Goal: Navigation & Orientation: Find specific page/section

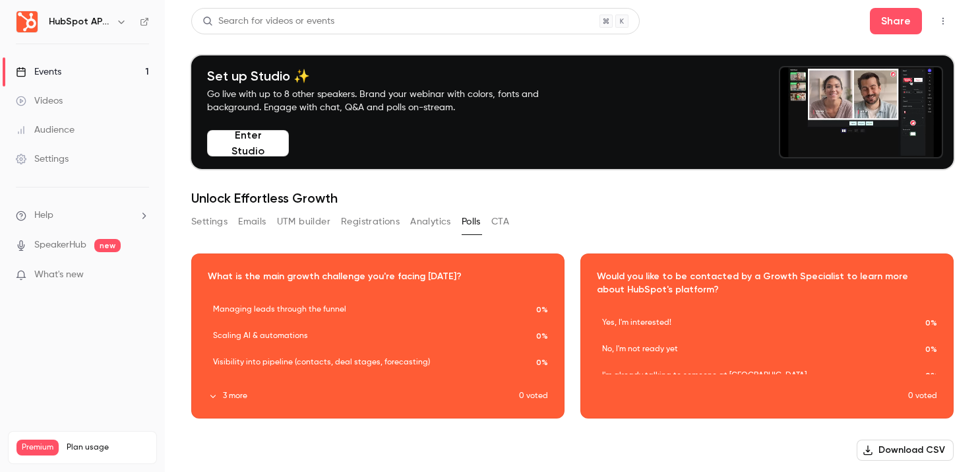
click at [115, 107] on link "Videos" at bounding box center [82, 100] width 165 height 29
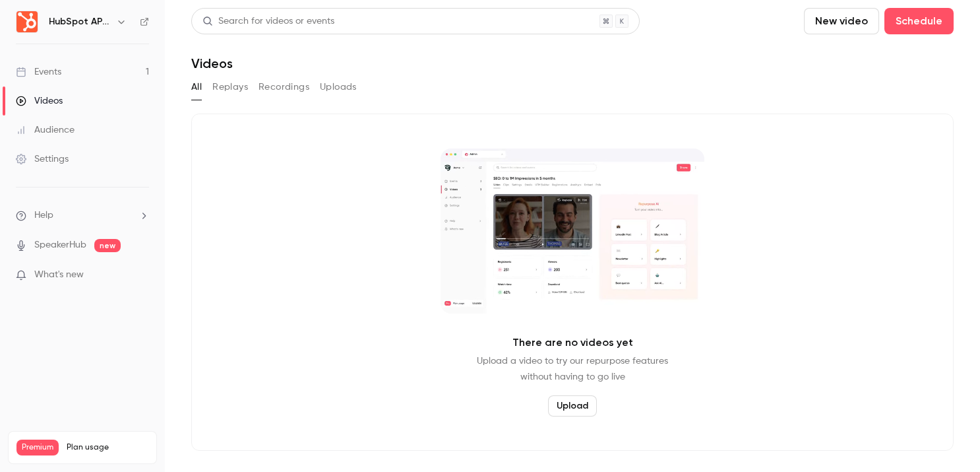
click at [300, 91] on button "Recordings" at bounding box center [284, 87] width 51 height 21
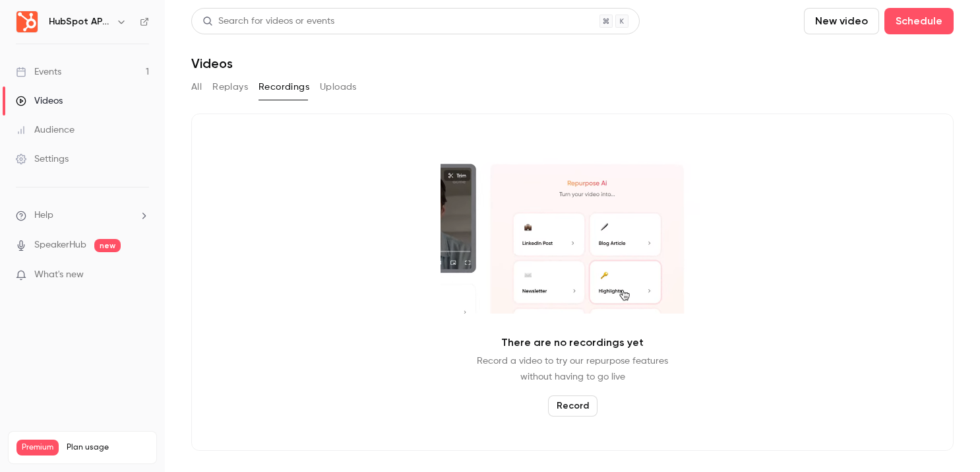
click at [214, 83] on button "Replays" at bounding box center [230, 87] width 36 height 21
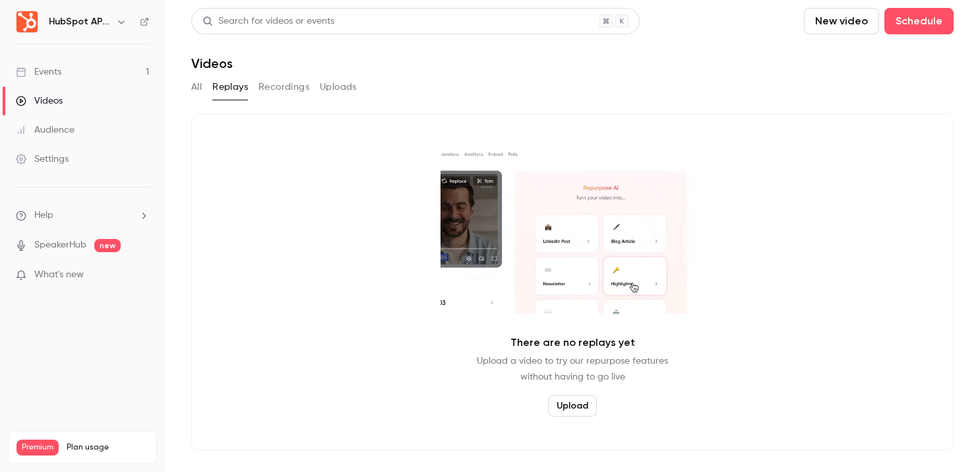
click at [67, 272] on span "What's new" at bounding box center [58, 275] width 49 height 14
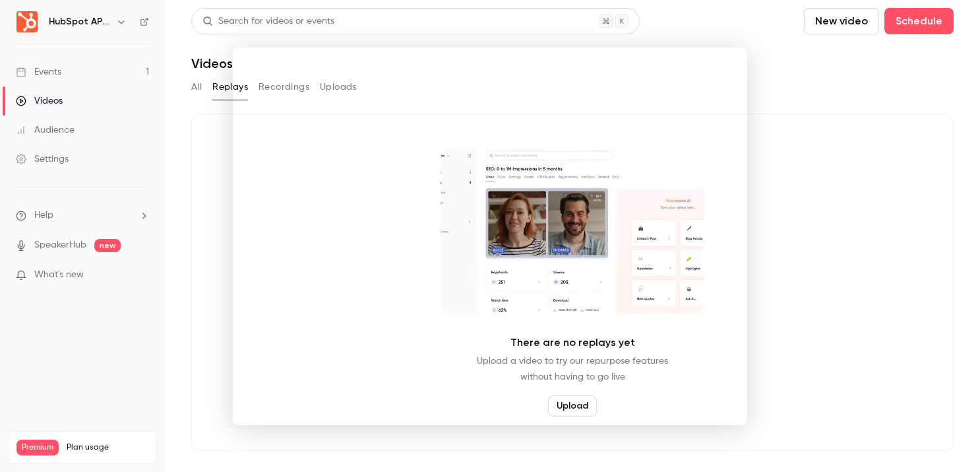
click at [201, 102] on div at bounding box center [490, 236] width 980 height 472
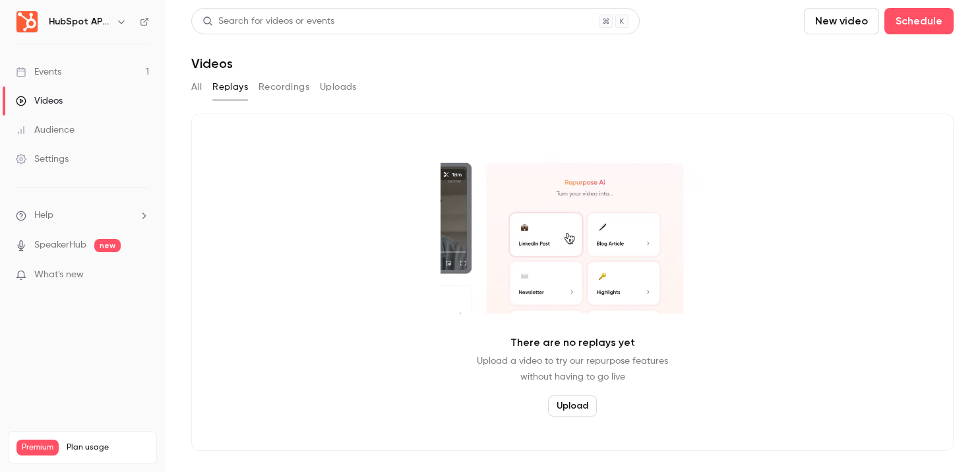
click at [104, 77] on link "Events 1" at bounding box center [82, 71] width 165 height 29
